Goal: Task Accomplishment & Management: Manage account settings

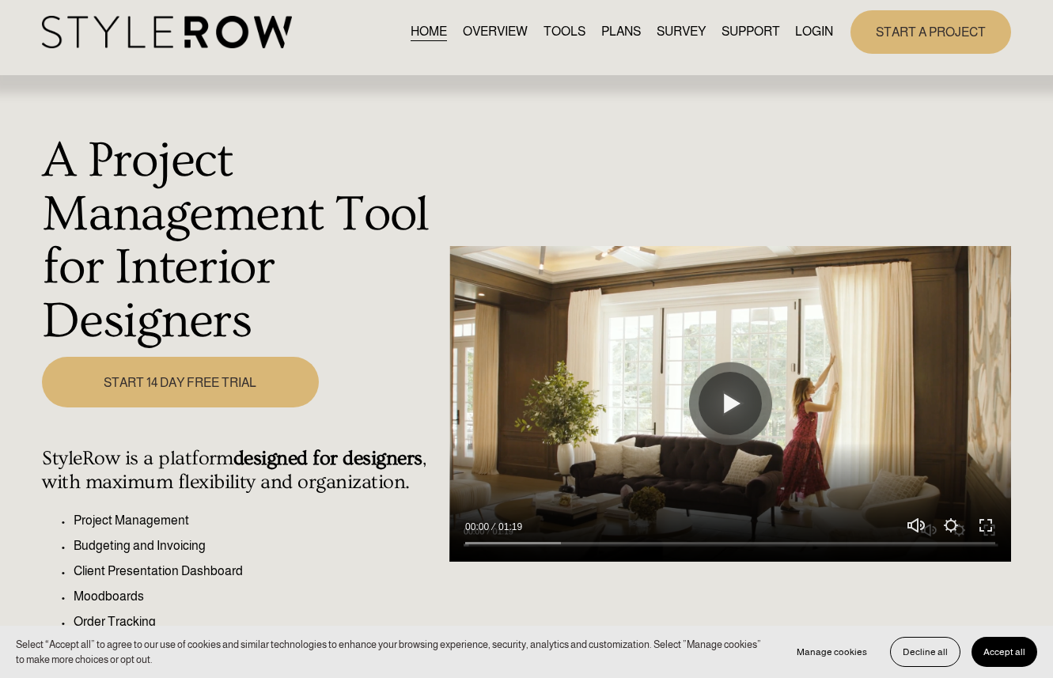
click at [806, 25] on link "LOGIN" at bounding box center [814, 31] width 38 height 21
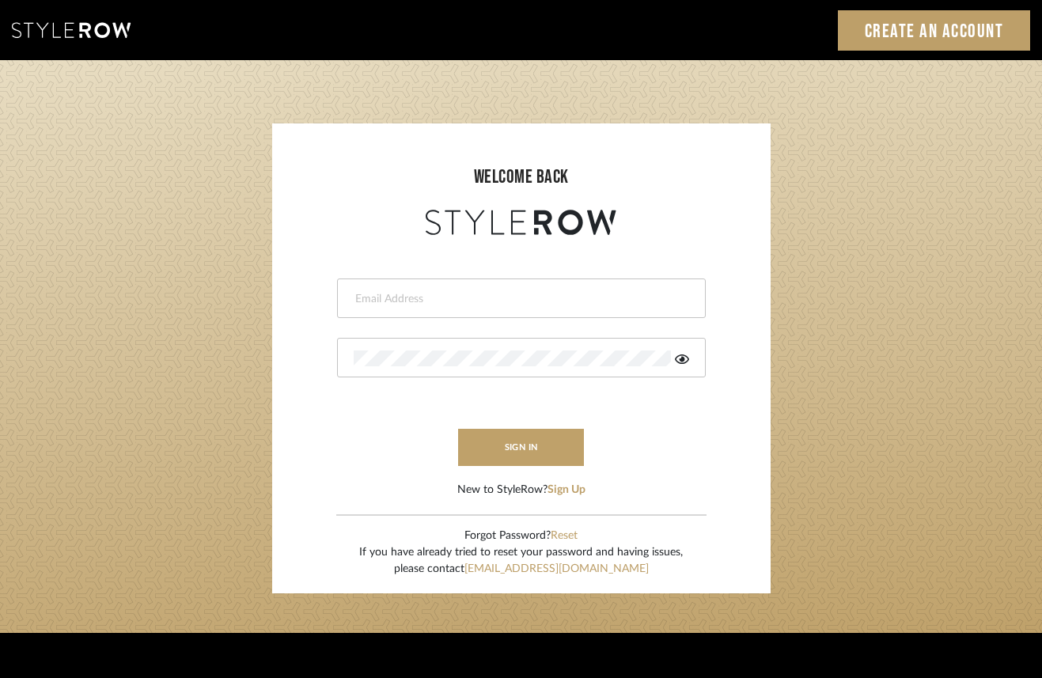
click at [476, 308] on div at bounding box center [521, 299] width 369 height 40
click at [415, 312] on div at bounding box center [521, 299] width 369 height 40
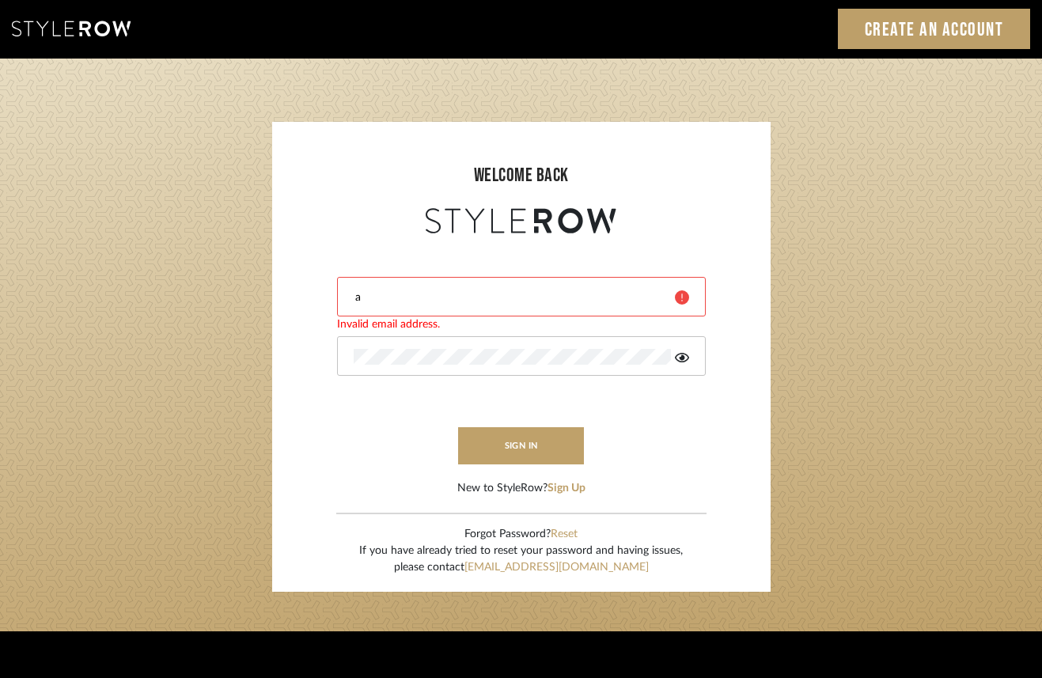
type input "[EMAIL_ADDRESS][DOMAIN_NAME]"
click at [688, 356] on icon at bounding box center [682, 357] width 14 height 13
click at [327, 350] on form "[EMAIL_ADDRESS][DOMAIN_NAME] sign in New to StyleRow? Sign Up" at bounding box center [521, 367] width 467 height 260
